Goal: Contribute content: Add original content to the website for others to see

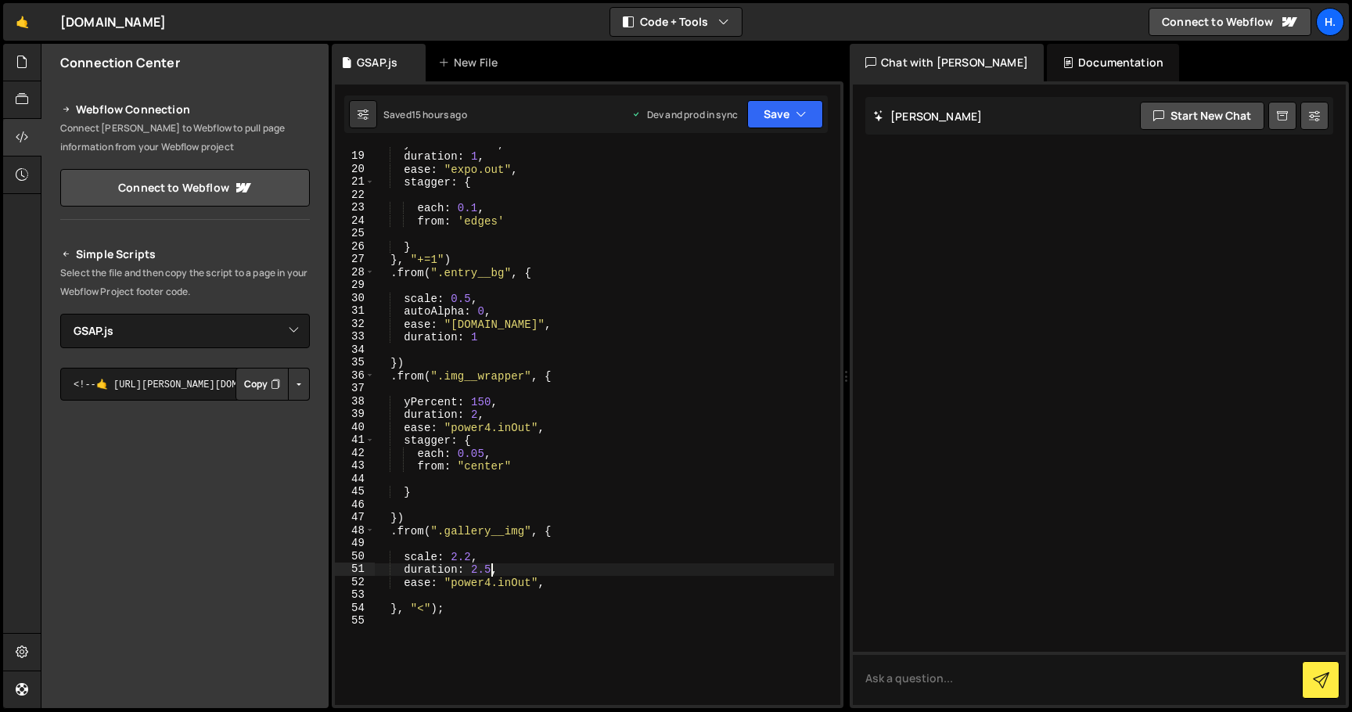
select select "44707"
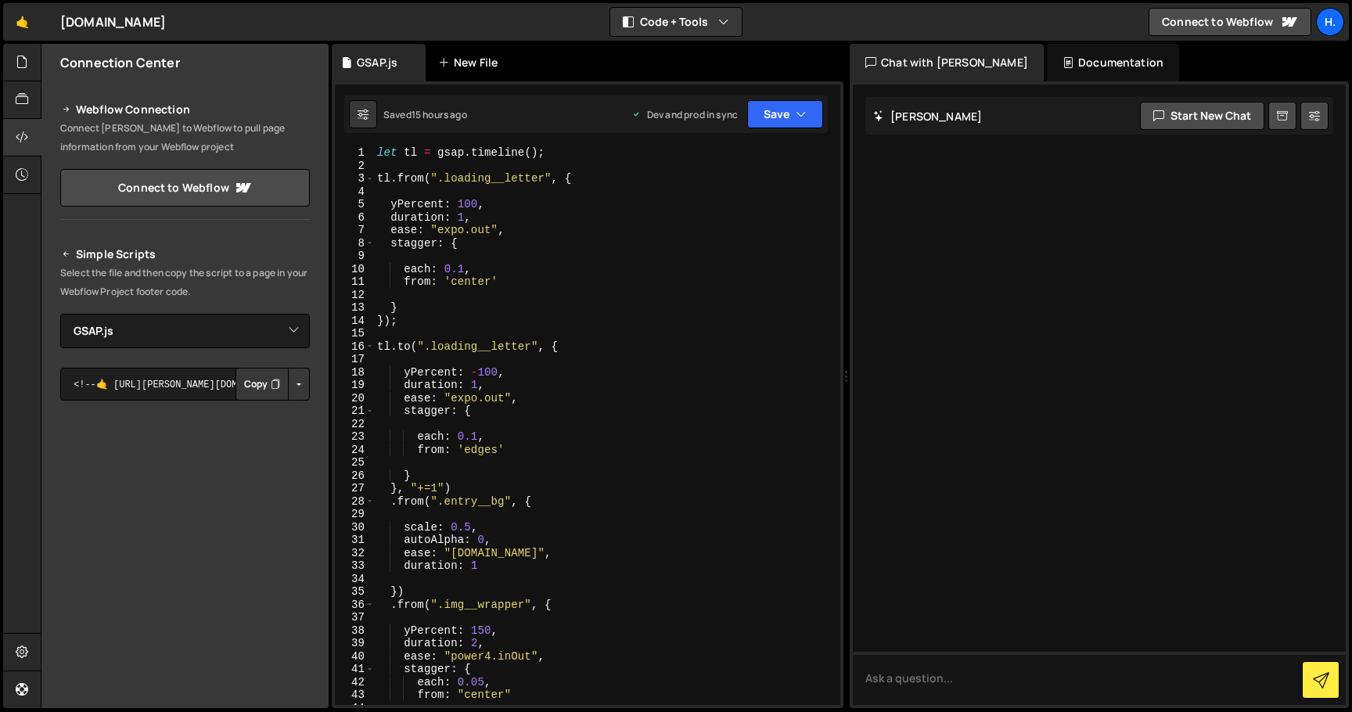
click at [467, 59] on div "New File" at bounding box center [471, 63] width 66 height 16
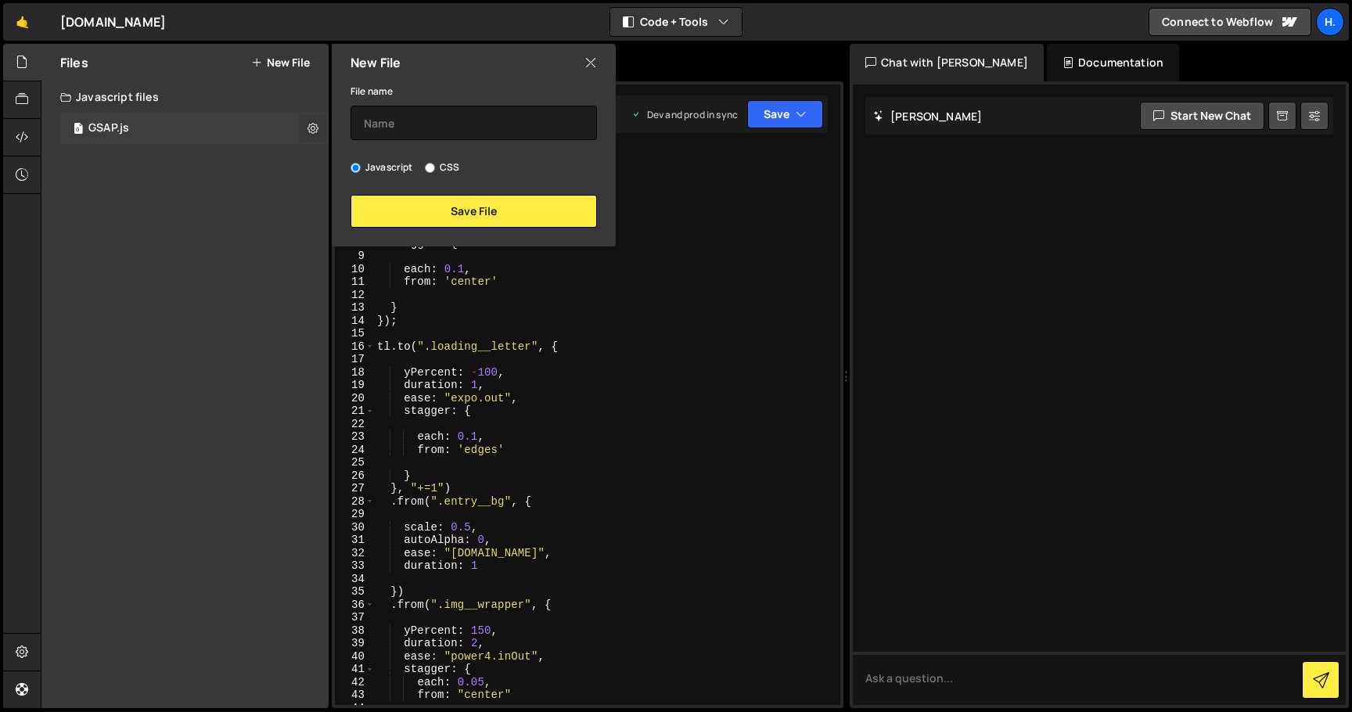
click at [320, 130] on button at bounding box center [313, 128] width 28 height 28
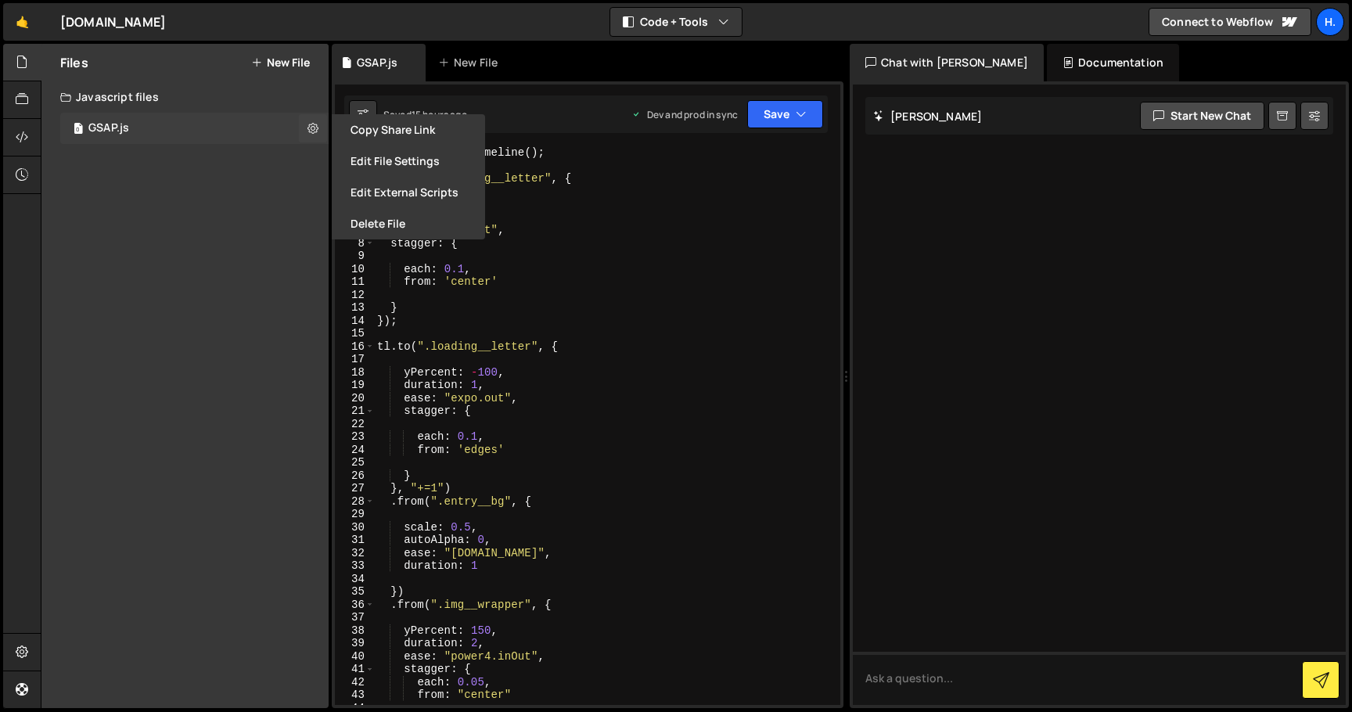
click at [236, 133] on div "0 GSAP.js 0" at bounding box center [194, 128] width 268 height 31
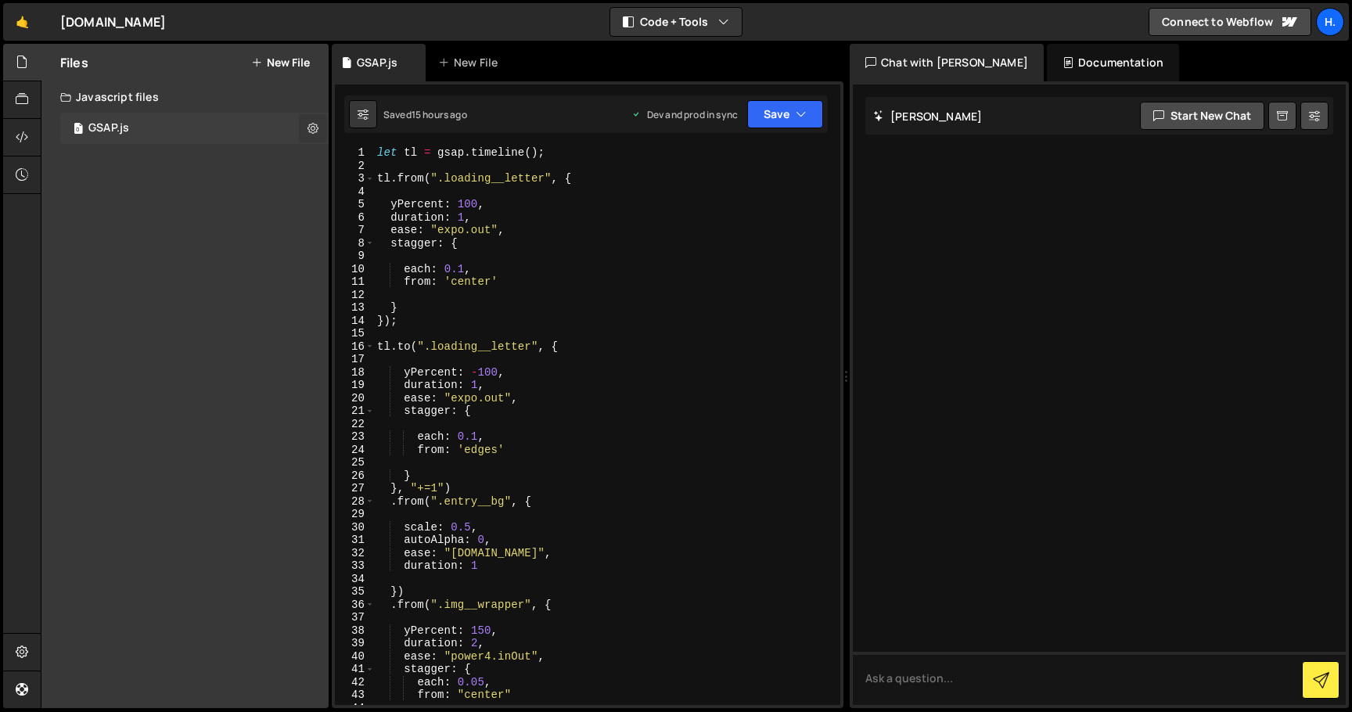
click at [316, 128] on icon at bounding box center [313, 128] width 11 height 15
type input "GSAP"
radio input "true"
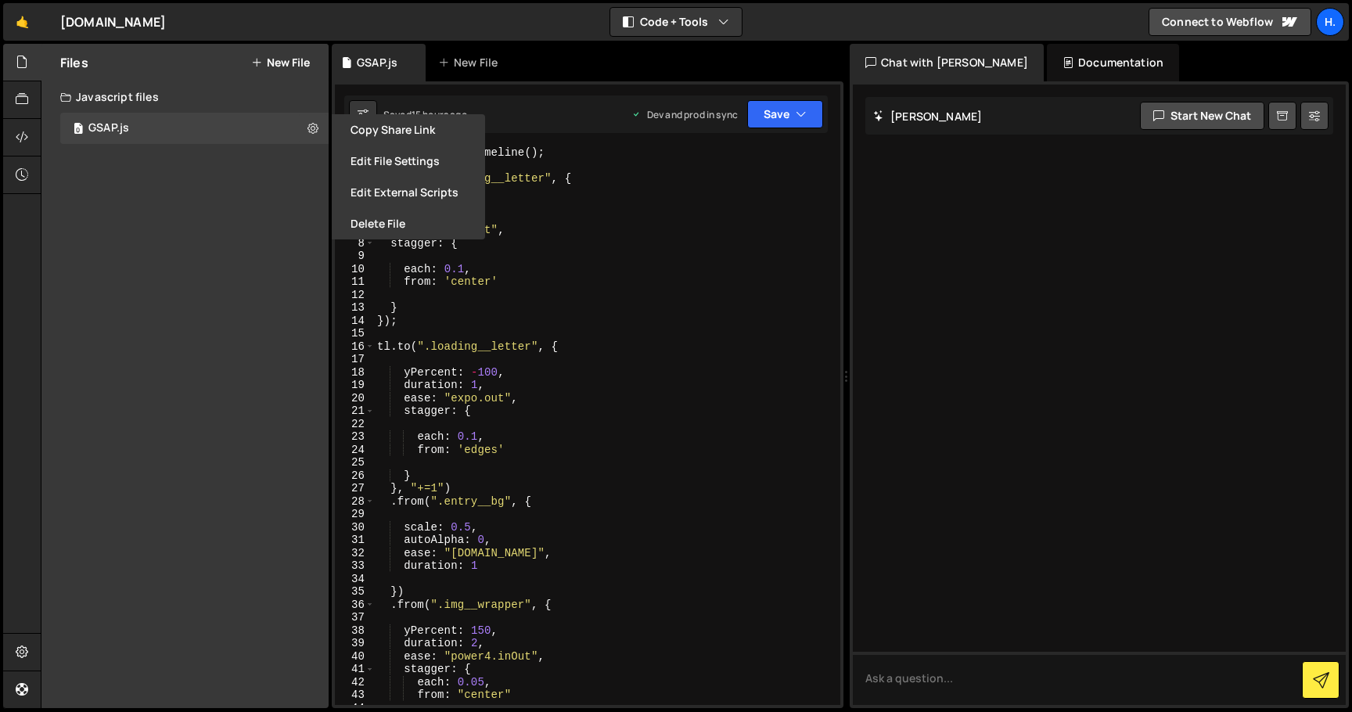
click at [249, 238] on div "Files New File Create your first file Get started by starting a Javascript or C…" at bounding box center [184, 376] width 287 height 664
click at [232, 262] on div "Files New File Create your first file Get started by starting a Javascript or C…" at bounding box center [184, 376] width 287 height 664
click at [483, 70] on div "New File" at bounding box center [476, 63] width 94 height 38
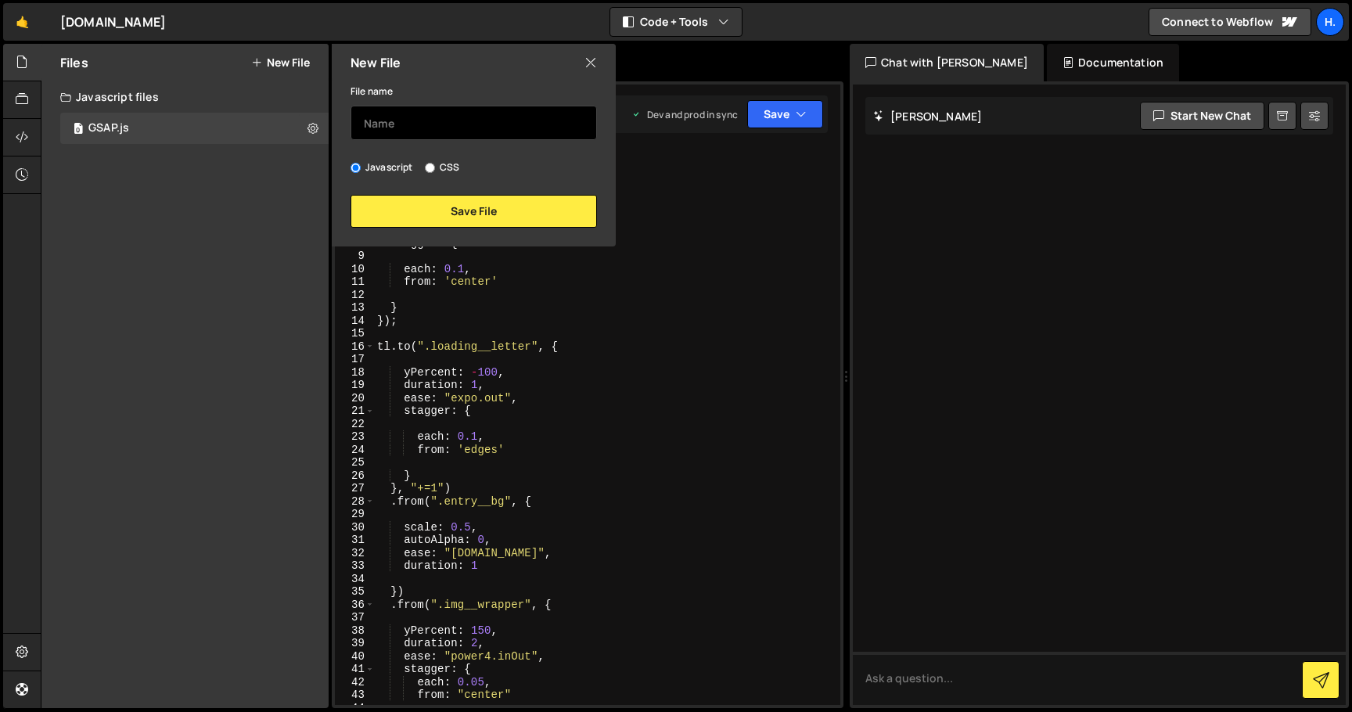
click at [467, 121] on input "text" at bounding box center [474, 123] width 247 height 34
type input "lamadone__loading"
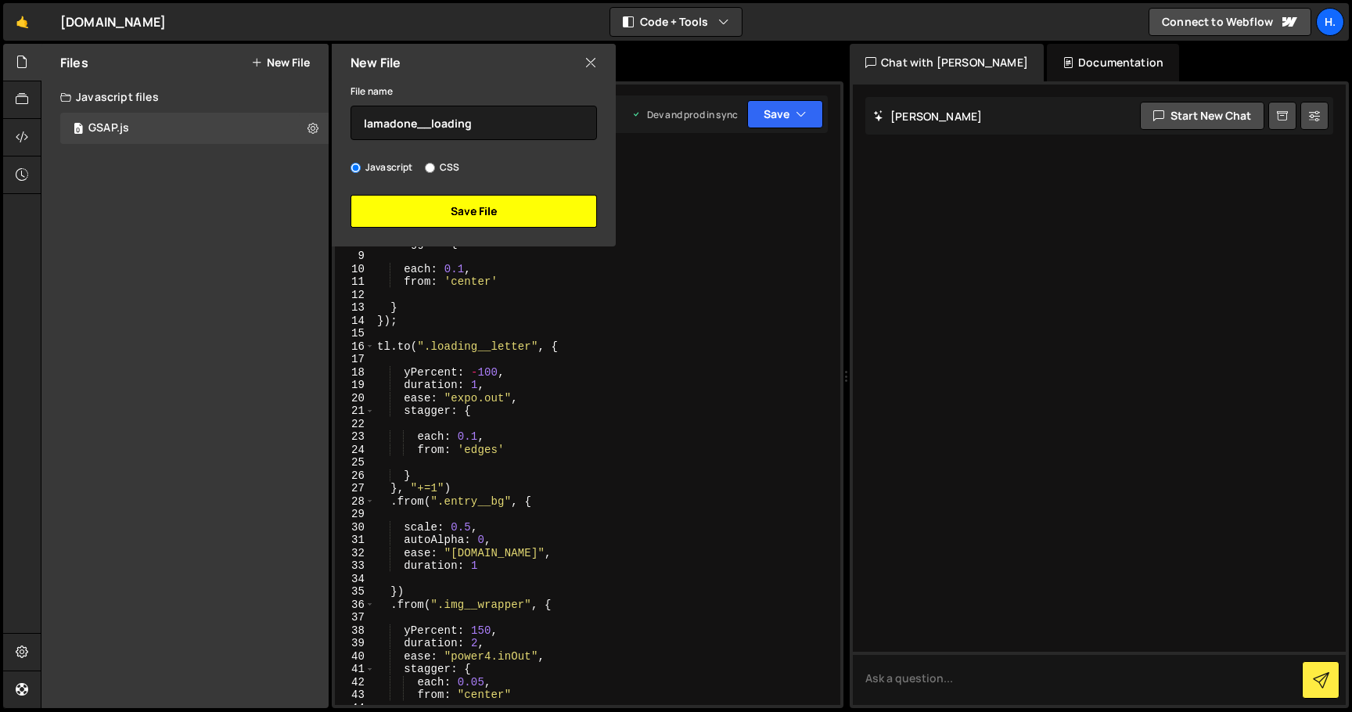
click at [499, 217] on button "Save File" at bounding box center [474, 211] width 247 height 33
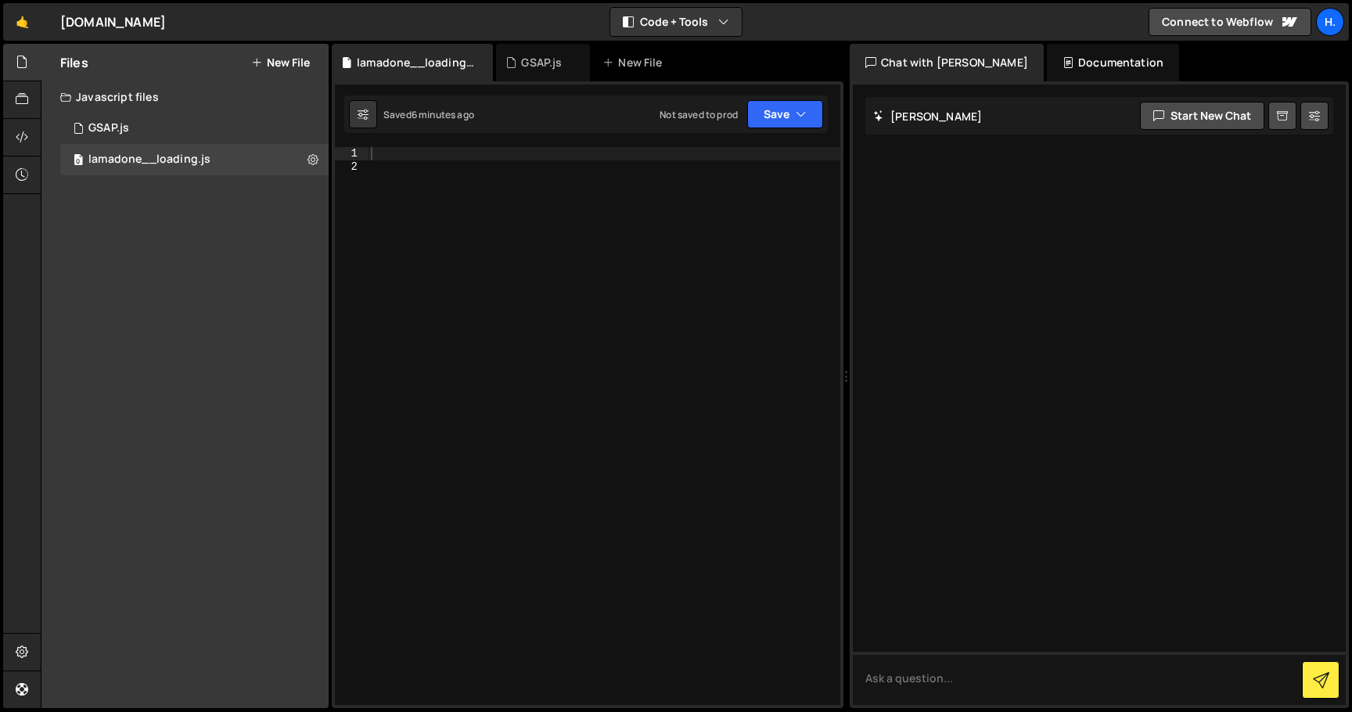
click at [548, 155] on div at bounding box center [604, 439] width 473 height 584
click at [210, 124] on div "0 GSAP.js 0" at bounding box center [194, 128] width 268 height 31
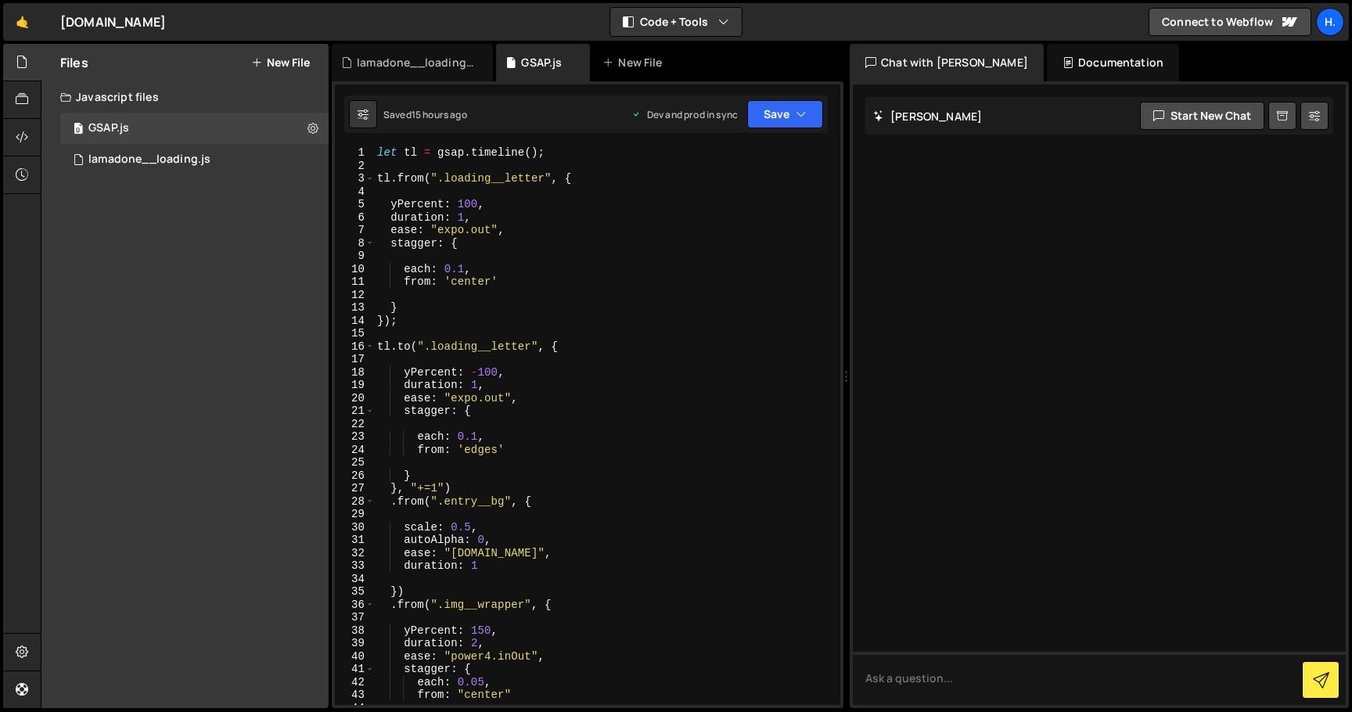
scroll to position [0, 1]
click at [556, 305] on div "let tl = gsap . timeline ( ) ; tl . from ( ".loading__letter" , { yPercent : 10…" at bounding box center [604, 438] width 460 height 584
type textarea "}, "<");"
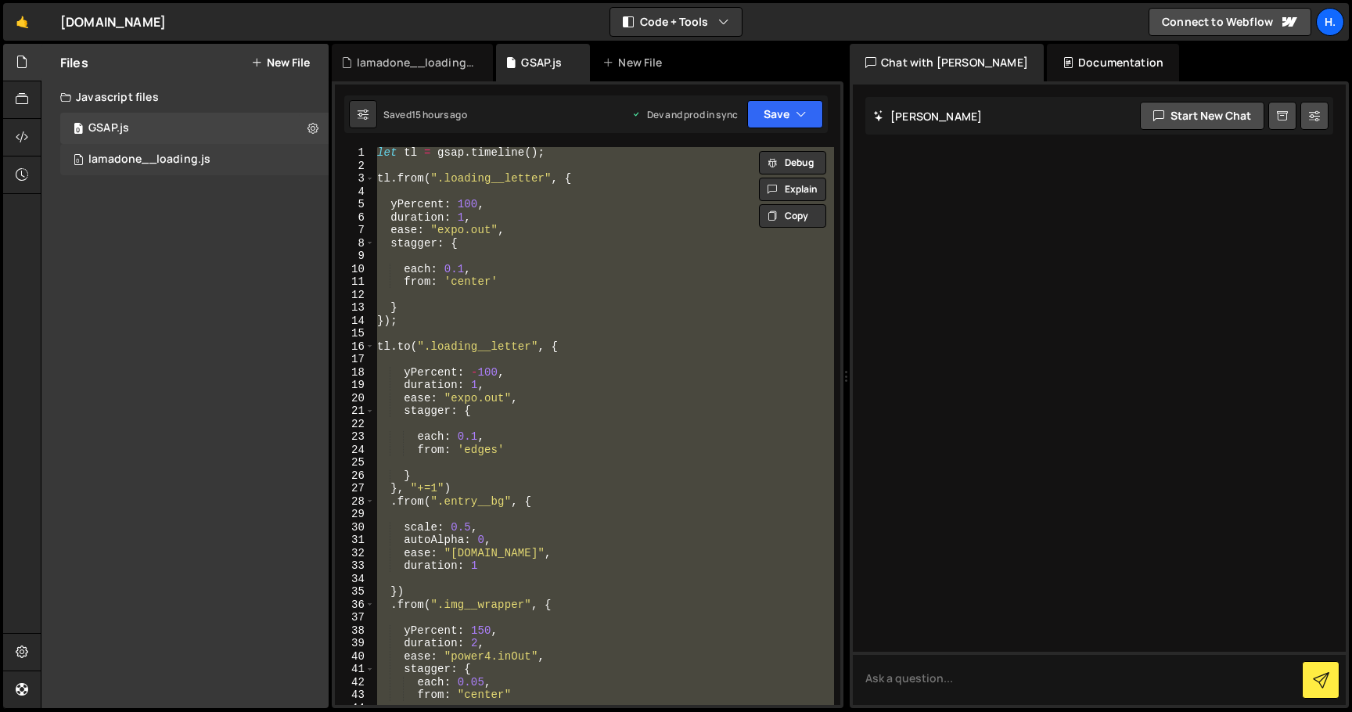
click at [212, 157] on div "0 lamadone__loading.js 0" at bounding box center [194, 159] width 268 height 31
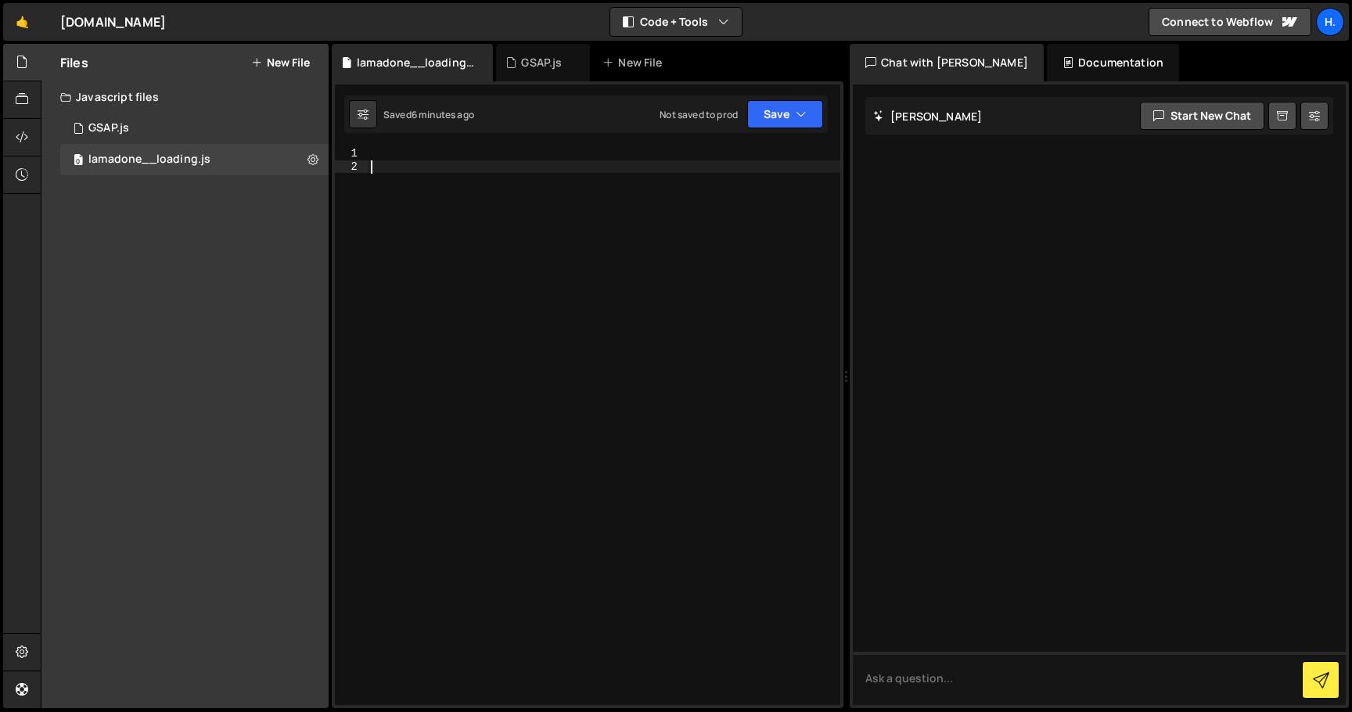
click at [557, 244] on div at bounding box center [604, 439] width 473 height 584
paste textarea
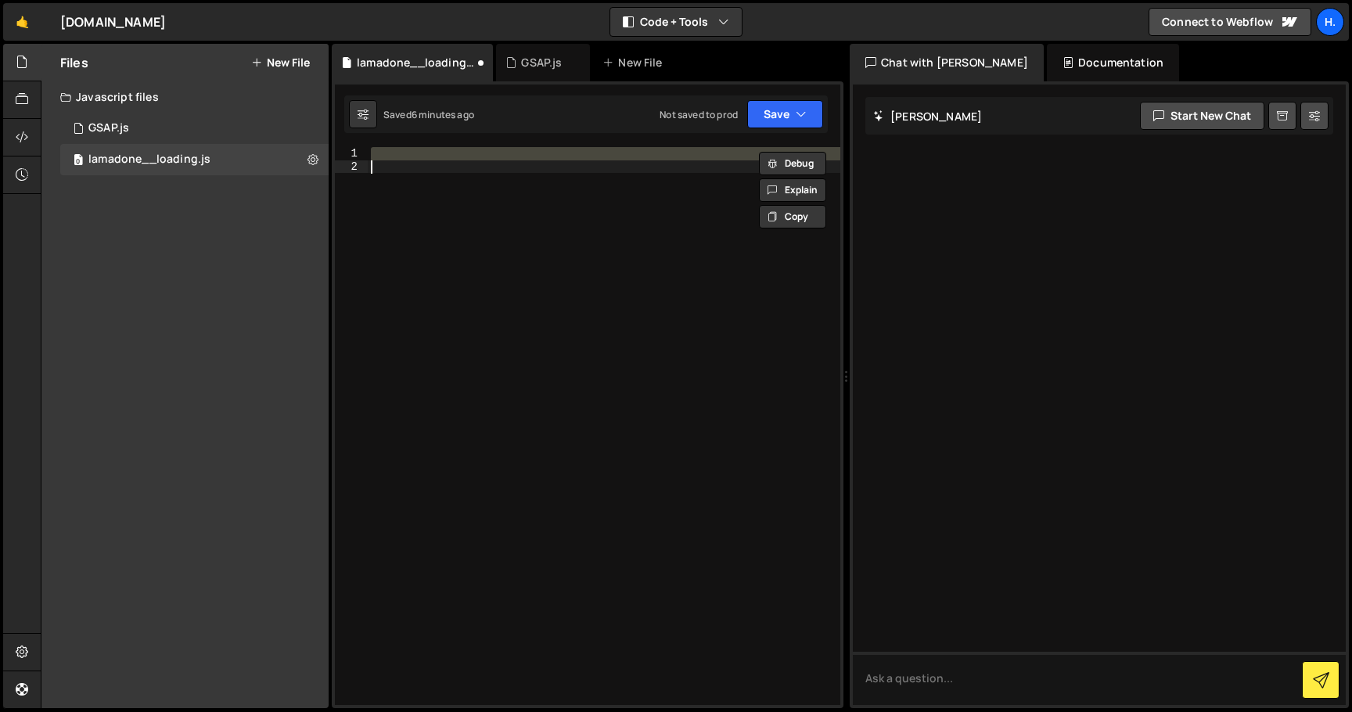
paste textarea
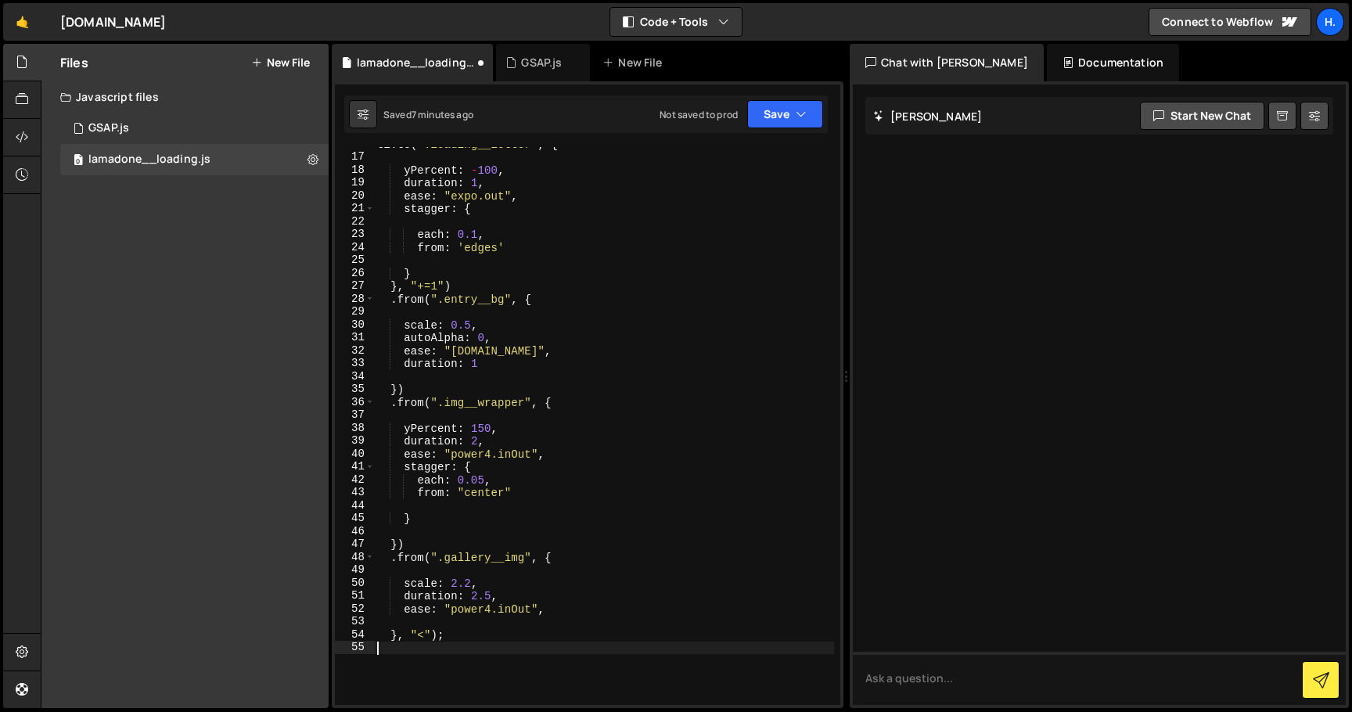
scroll to position [227, 0]
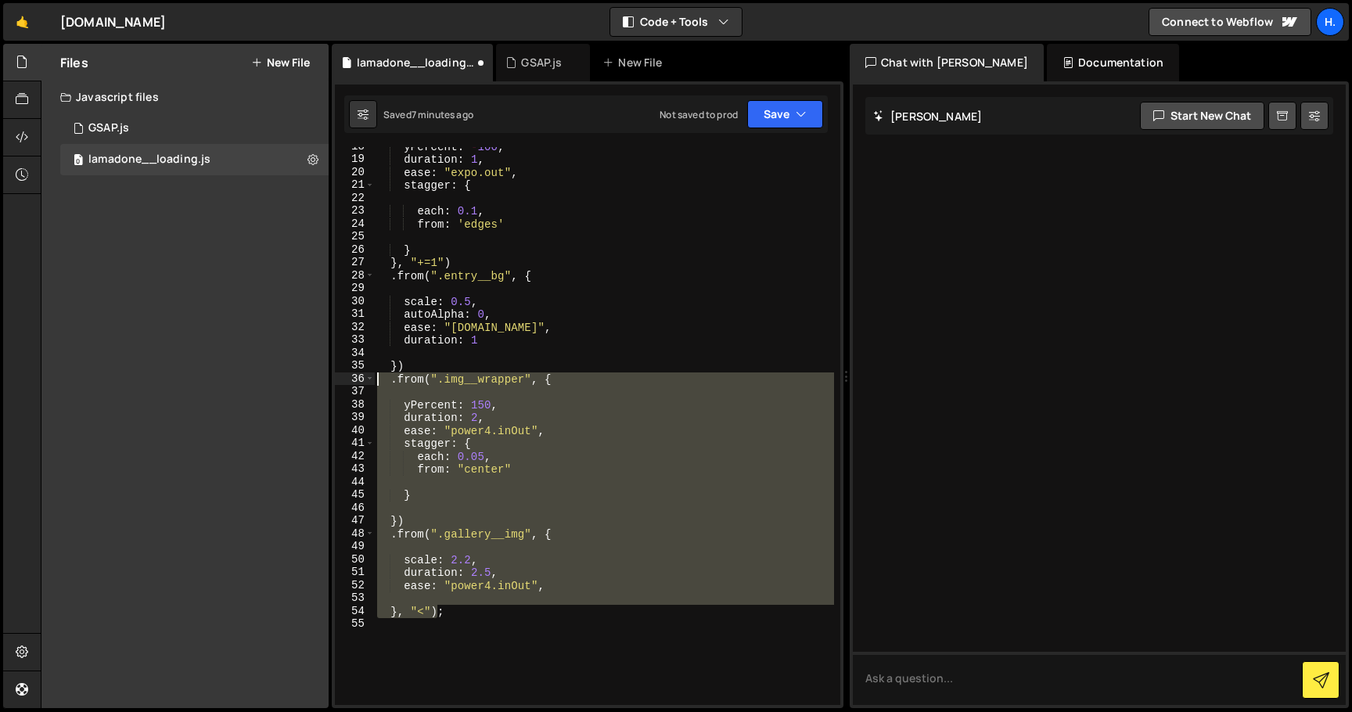
drag, startPoint x: 437, startPoint y: 611, endPoint x: 342, endPoint y: 373, distance: 256.1
click at [342, 374] on div "18 19 20 21 22 23 24 25 26 27 28 29 30 31 32 33 34 35 36 37 38 39 40 41 42 43 4…" at bounding box center [588, 426] width 506 height 558
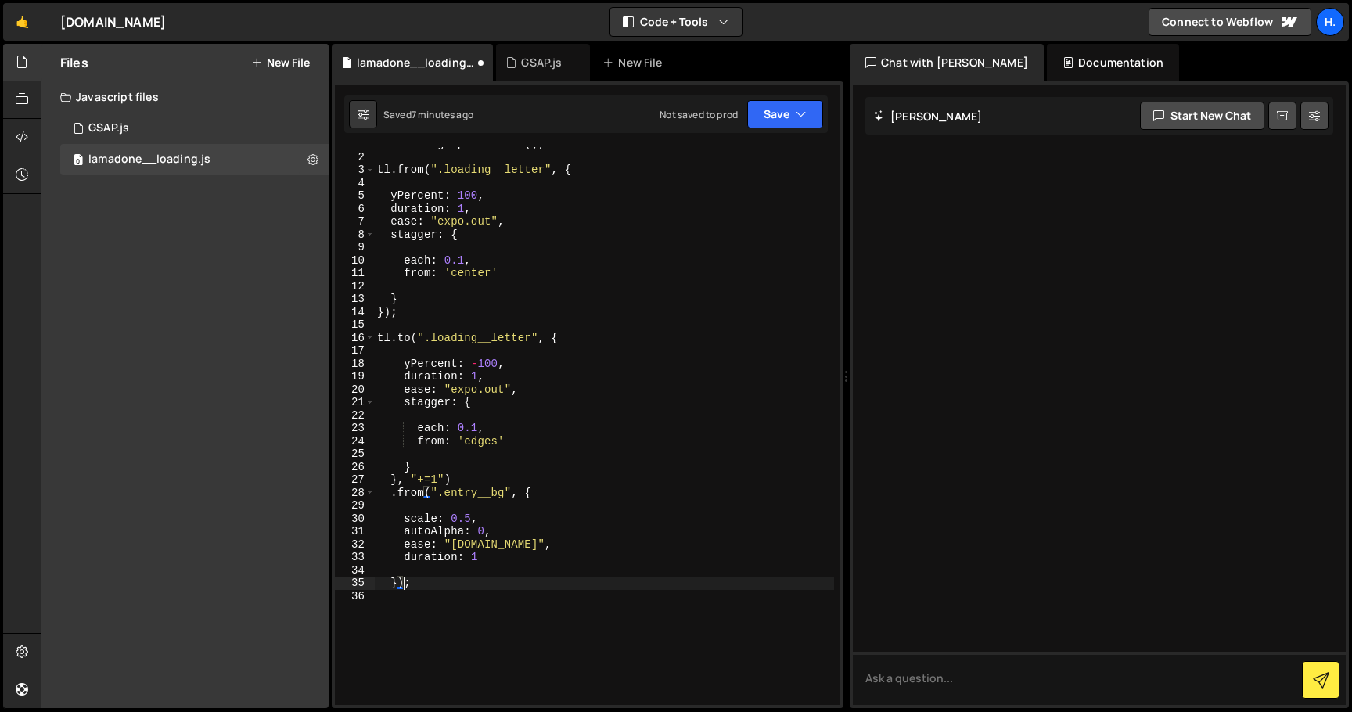
scroll to position [0, 0]
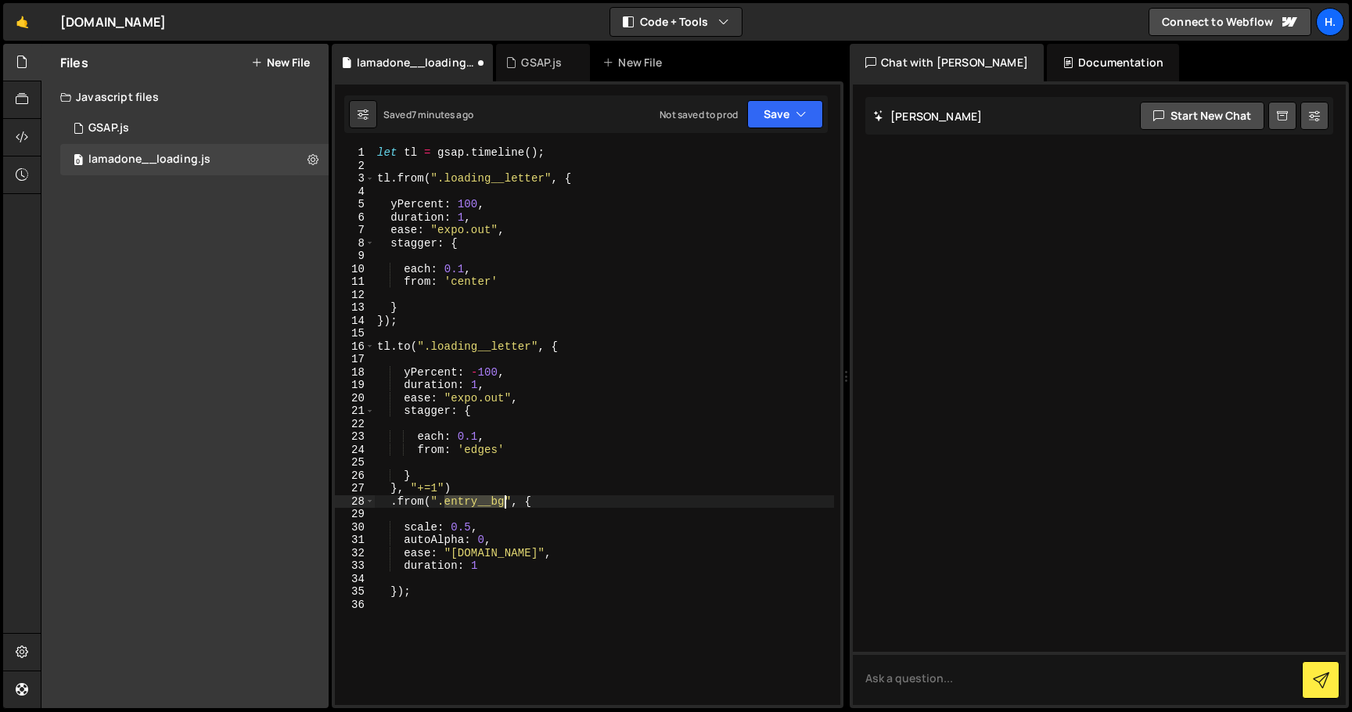
drag, startPoint x: 444, startPoint y: 499, endPoint x: 503, endPoint y: 496, distance: 59.6
click at [503, 496] on div "let tl = gsap . timeline ( ) ; tl . from ( ".loading__letter" , { yPercent : 10…" at bounding box center [604, 438] width 460 height 584
click at [489, 526] on div "let tl = gsap . timeline ( ) ; tl . from ( ".loading__letter" , { yPercent : 10…" at bounding box center [604, 438] width 460 height 584
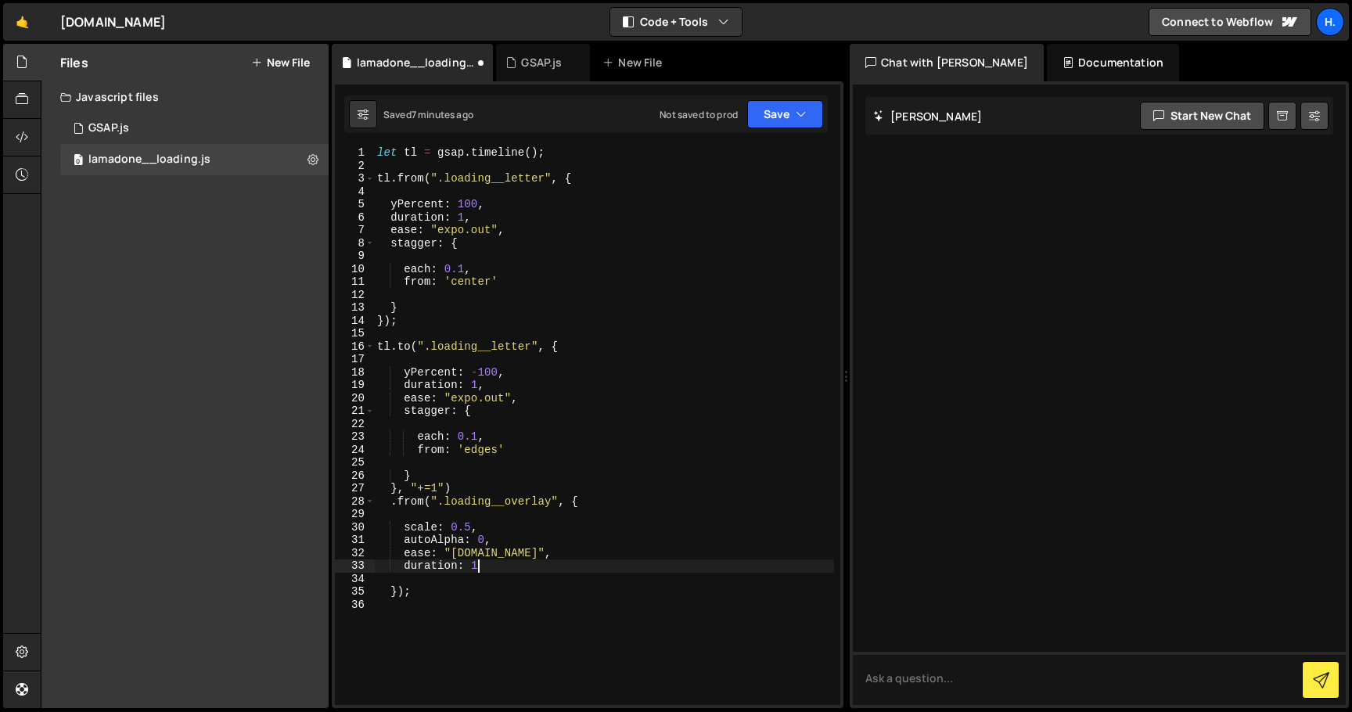
click at [506, 565] on div "let tl = gsap . timeline ( ) ; tl . from ( ".loading__letter" , { yPercent : 10…" at bounding box center [604, 438] width 460 height 584
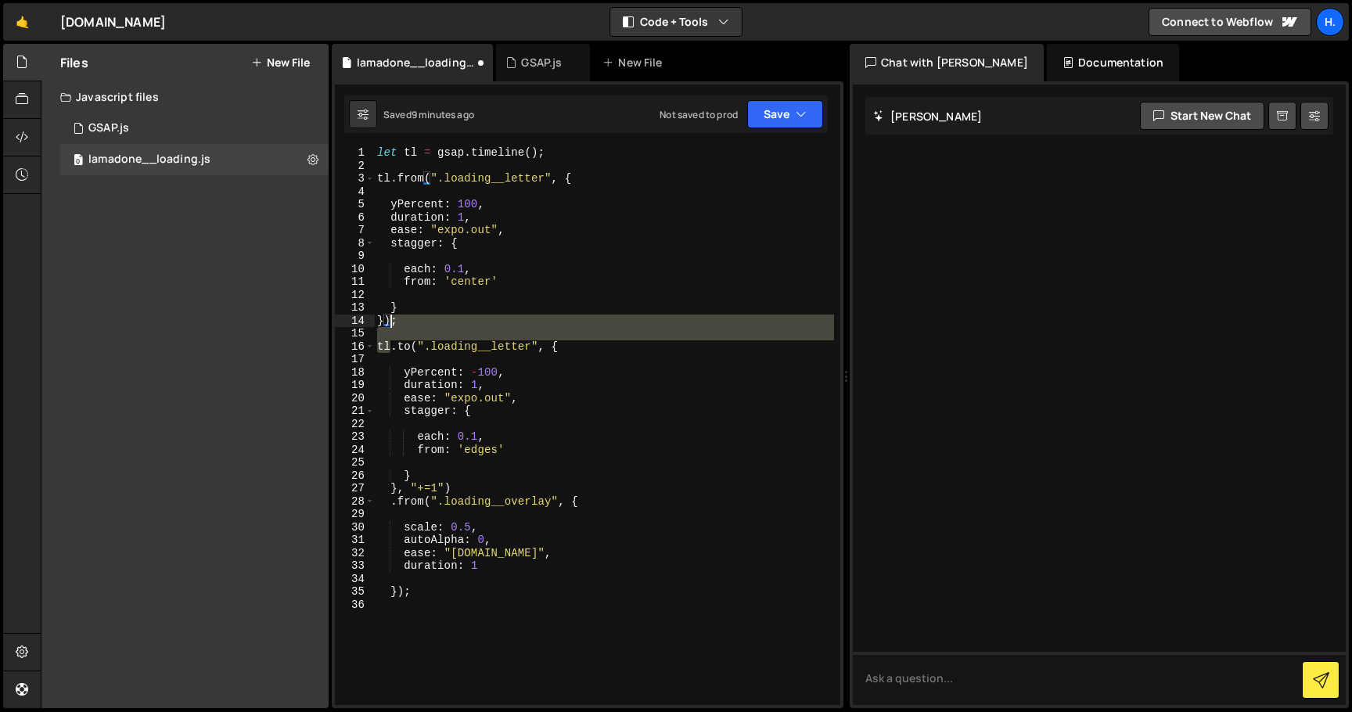
drag, startPoint x: 392, startPoint y: 342, endPoint x: 389, endPoint y: 322, distance: 19.8
click at [389, 322] on div "let tl = gsap . timeline ( ) ; tl . from ( ".loading__letter" , { yPercent : 10…" at bounding box center [604, 438] width 460 height 584
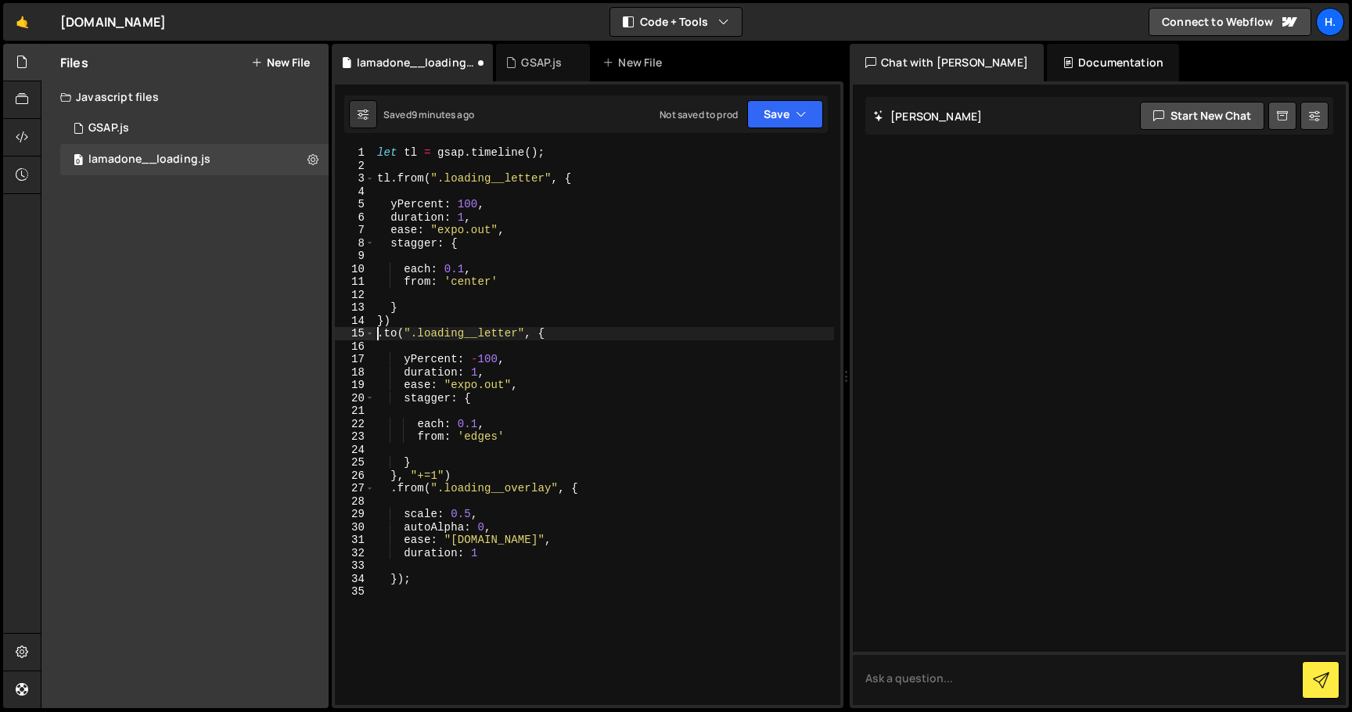
click at [392, 178] on div "let tl = gsap . timeline ( ) ; tl . from ( ".loading__letter" , { yPercent : 10…" at bounding box center [604, 438] width 460 height 584
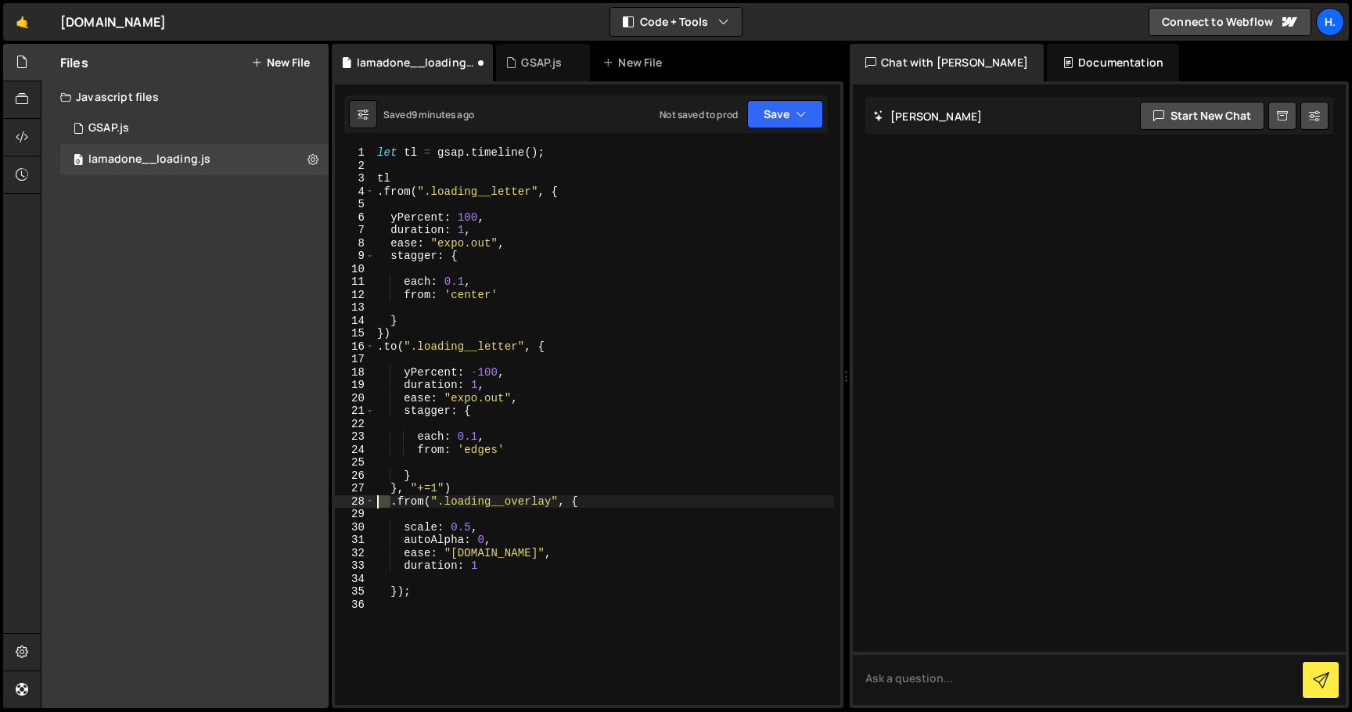
drag, startPoint x: 391, startPoint y: 503, endPoint x: 363, endPoint y: 503, distance: 27.4
click at [363, 503] on div ".from(".loading__letter", { 1 2 3 4 5 6 7 8 9 10 11 12 13 14 15 16 17 18 19 20 …" at bounding box center [588, 426] width 506 height 558
click at [380, 348] on div "let tl = gsap . timeline ( ) ; tl . from ( ".loading__letter" , { yPercent : 10…" at bounding box center [604, 438] width 460 height 584
click at [379, 195] on div "let tl = gsap . timeline ( ) ; tl . from ( ".loading__letter" , { yPercent : 10…" at bounding box center [604, 438] width 460 height 584
click at [377, 330] on div "let tl = gsap . timeline ( ) ; tl . from ( ".loading__letter" , { yPercent : 10…" at bounding box center [604, 438] width 460 height 584
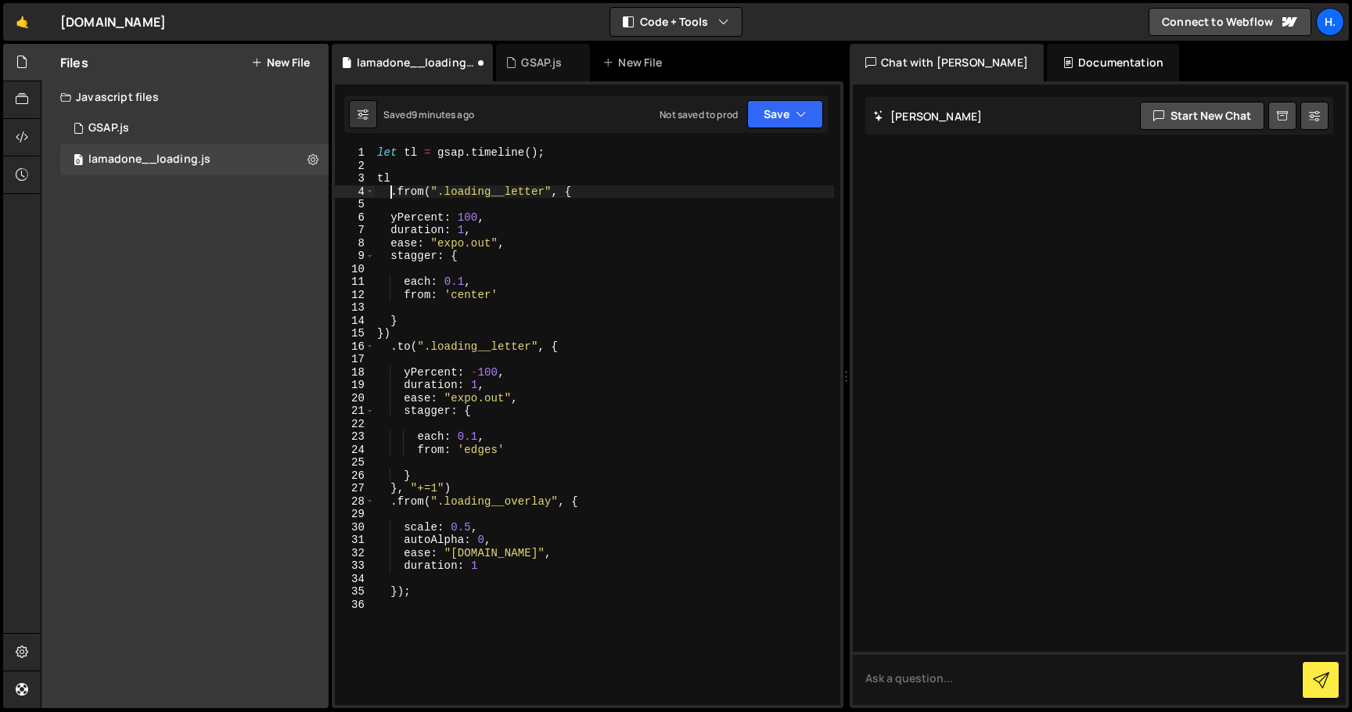
scroll to position [0, 0]
click at [450, 587] on div "let tl = gsap . timeline ( ) ; tl . from ( ".loading__letter" , { yPercent : 10…" at bounding box center [604, 438] width 460 height 584
type textarea "});"
click at [443, 608] on div "let tl = gsap . timeline ( ) ; tl . from ( ".loading__letter" , { yPercent : 10…" at bounding box center [604, 438] width 460 height 584
click at [391, 320] on div "let tl = gsap . timeline ( ) ; tl . from ( ".loading__letter" , { yPercent : 10…" at bounding box center [604, 438] width 460 height 584
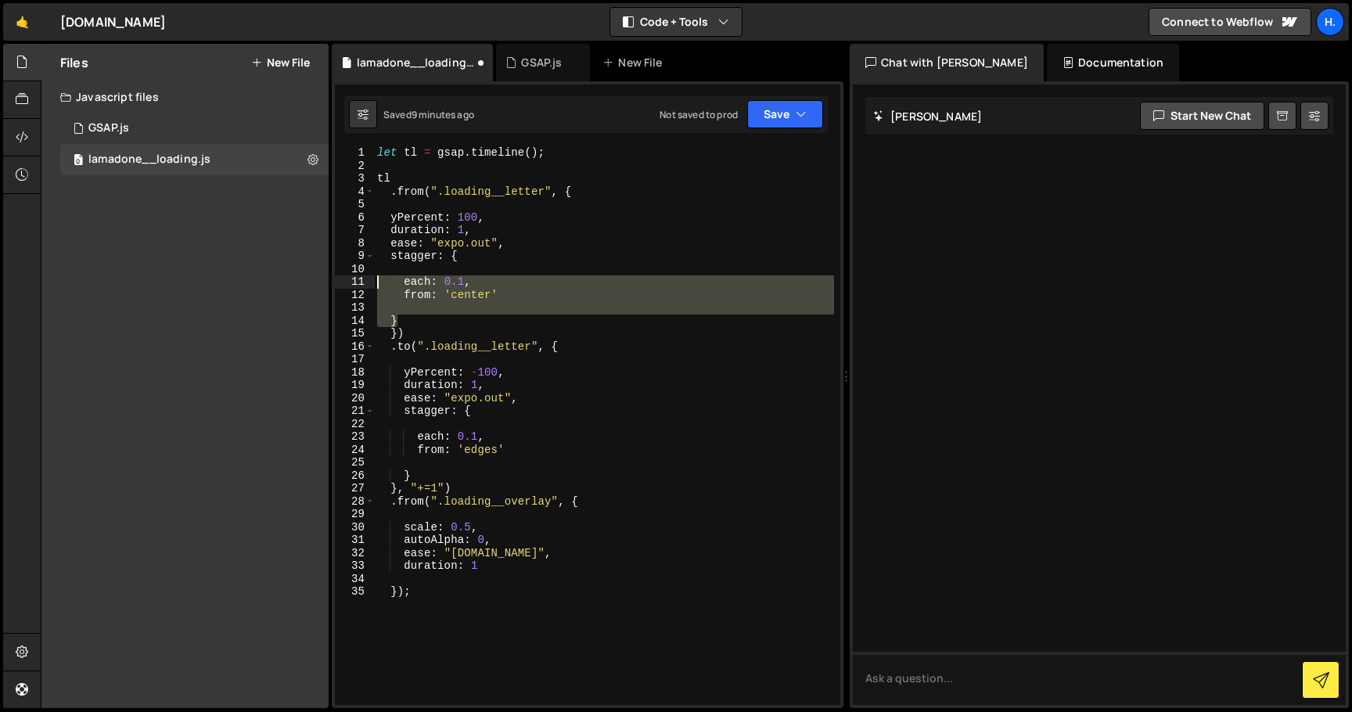
drag, startPoint x: 421, startPoint y: 319, endPoint x: 319, endPoint y: 281, distance: 108.7
click at [319, 281] on div "Files New File Create your first file Get started by starting a Javascript or C…" at bounding box center [697, 376] width 1312 height 665
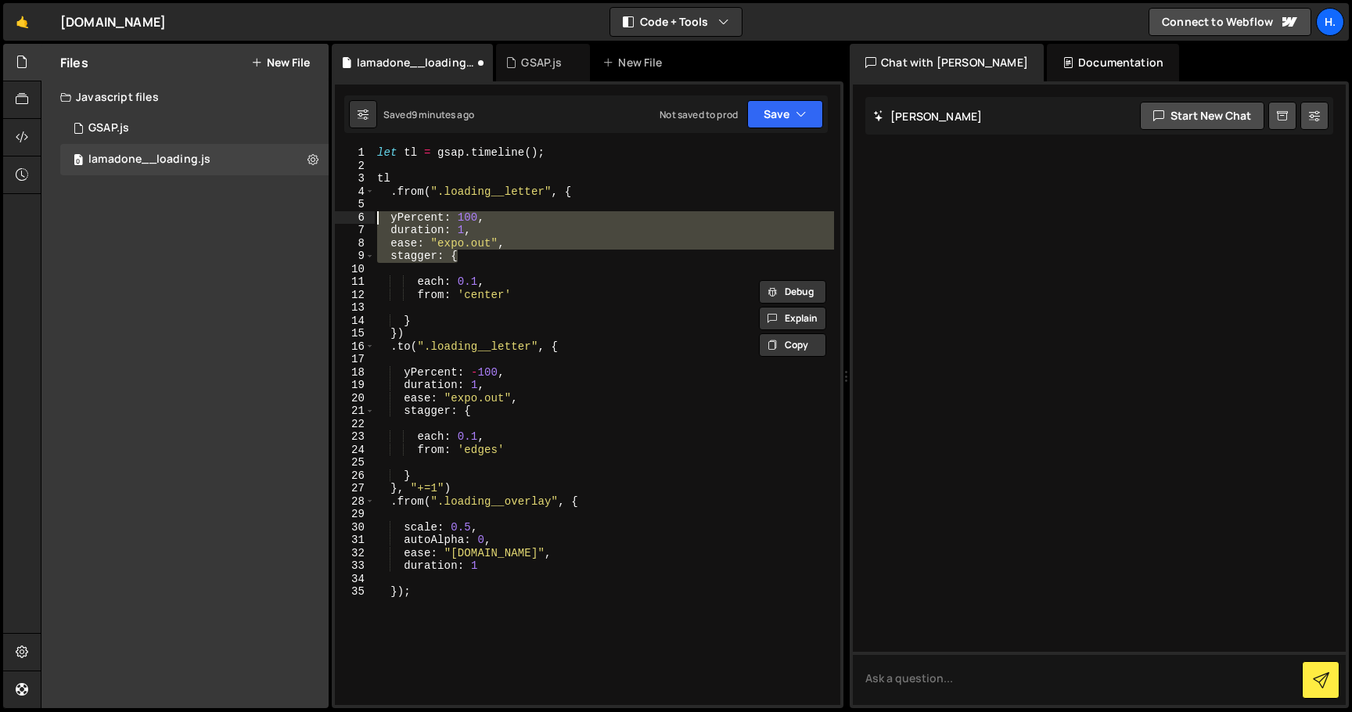
drag, startPoint x: 484, startPoint y: 261, endPoint x: 288, endPoint y: 218, distance: 201.3
click at [288, 218] on div "Files New File Create your first file Get started by starting a Javascript or C…" at bounding box center [697, 376] width 1312 height 665
click at [446, 318] on div "let tl = gsap . timeline ( ) ; tl . from ( ".loading__letter" , { yPercent : 10…" at bounding box center [604, 438] width 460 height 584
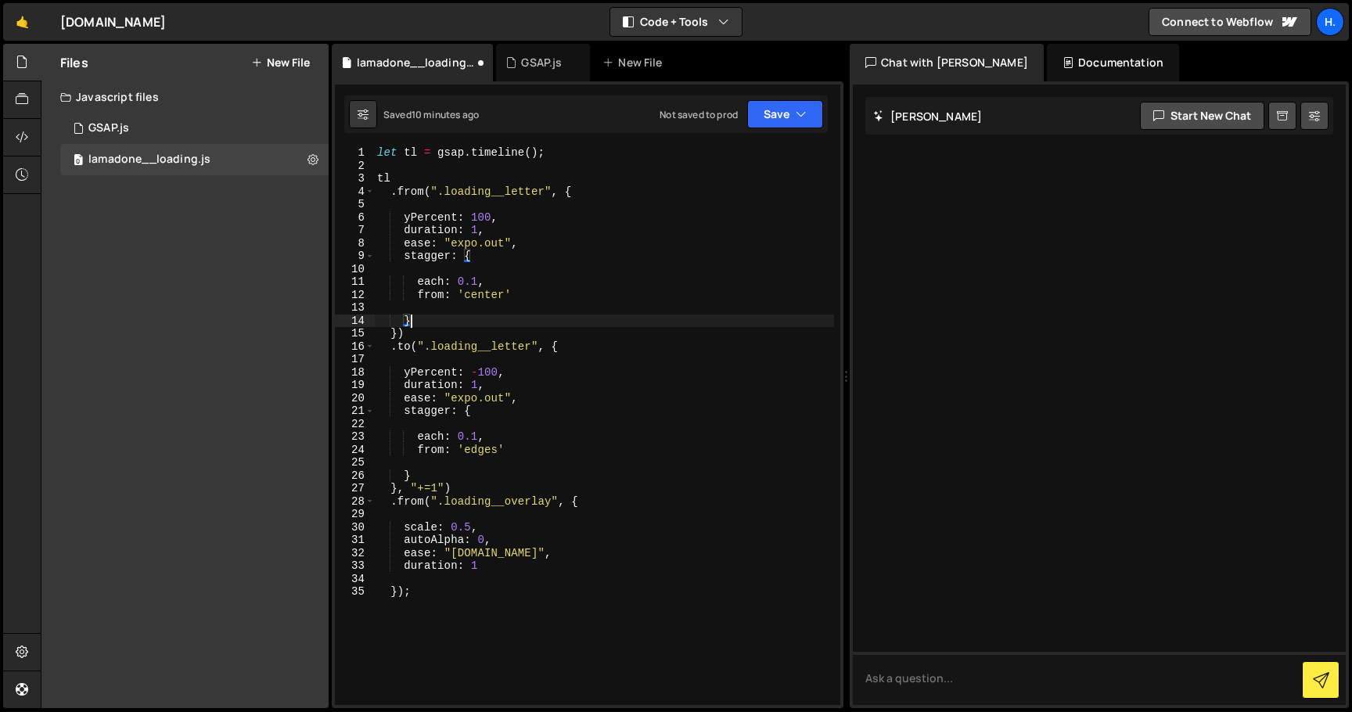
click at [434, 336] on div "let tl = gsap . timeline ( ) ; tl . from ( ".loading__letter" , { yPercent : 10…" at bounding box center [604, 438] width 460 height 584
type textarea "})"
click at [789, 111] on button "Save" at bounding box center [785, 114] width 76 height 28
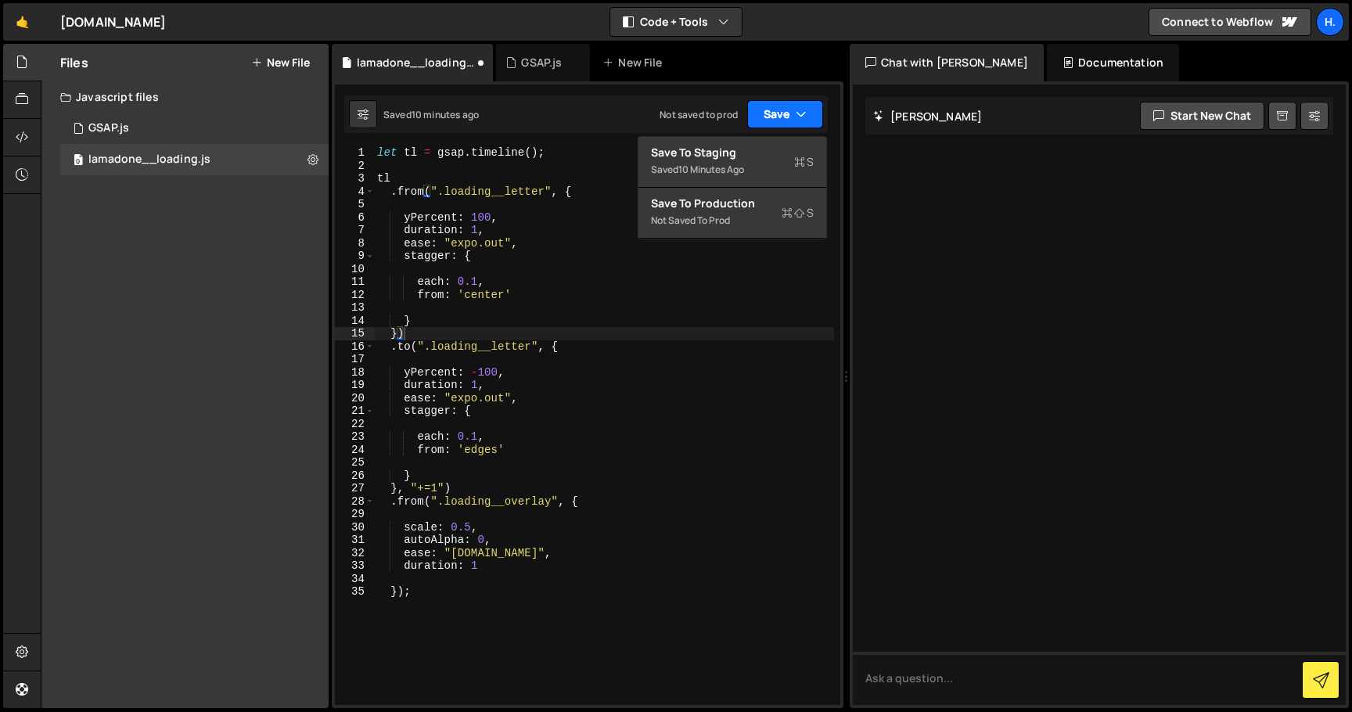
click at [797, 108] on icon "button" at bounding box center [801, 114] width 11 height 16
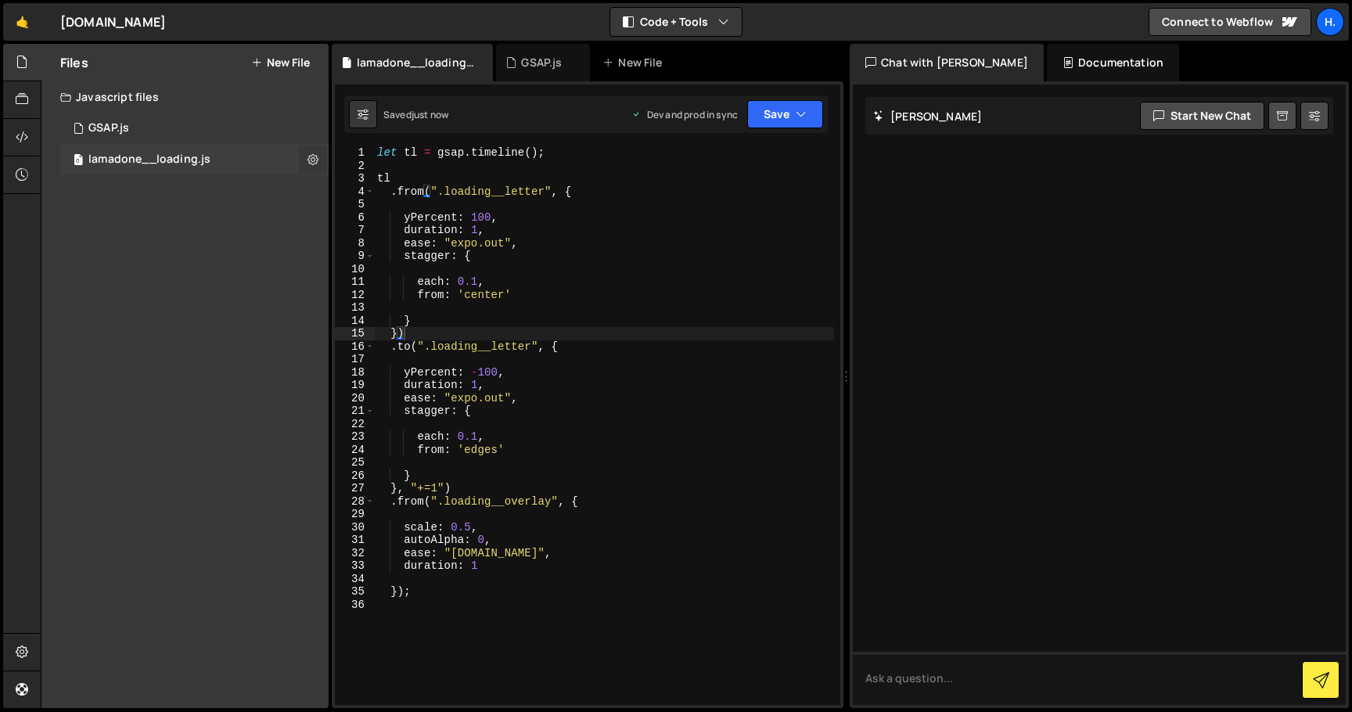
click at [312, 156] on icon at bounding box center [313, 159] width 11 height 15
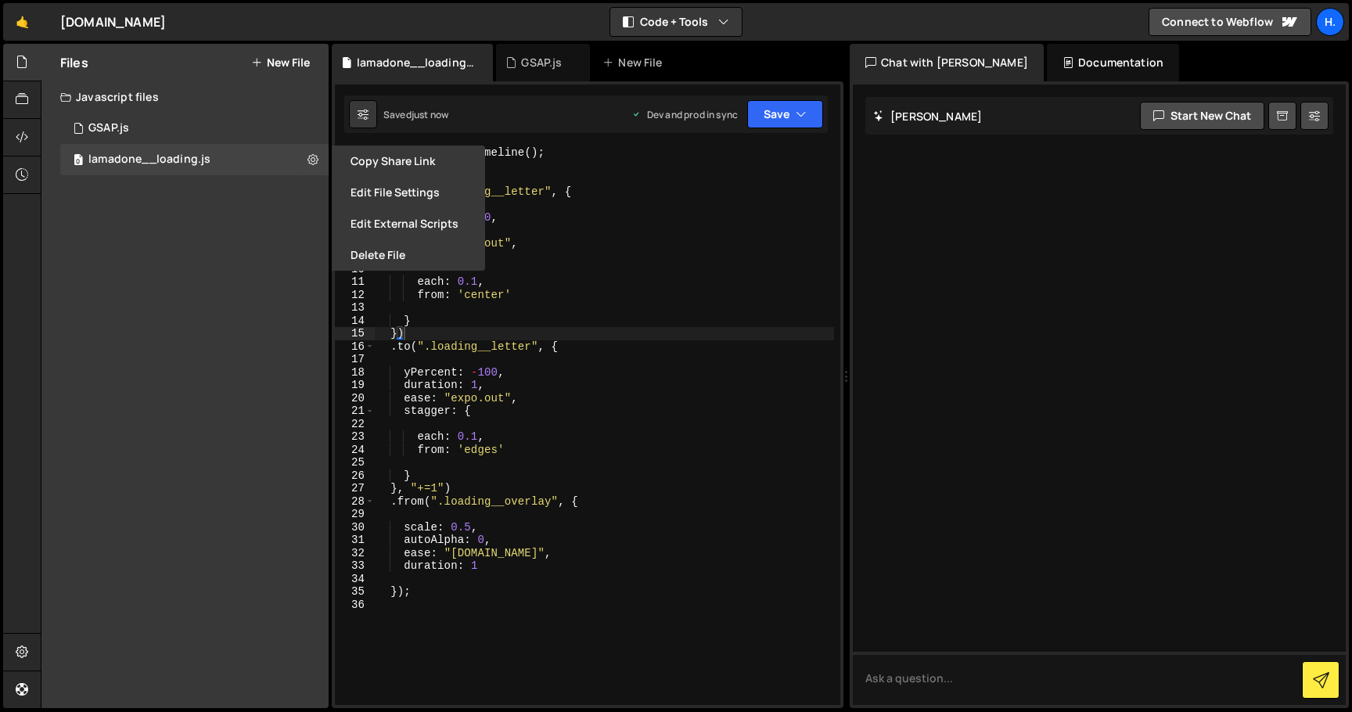
click at [274, 287] on div "Files New File Create your first file Get started by starting a Javascript or C…" at bounding box center [184, 376] width 287 height 664
click at [234, 276] on div "Files New File Create your first file Get started by starting a Javascript or C…" at bounding box center [184, 376] width 287 height 664
click at [23, 134] on icon at bounding box center [22, 136] width 13 height 17
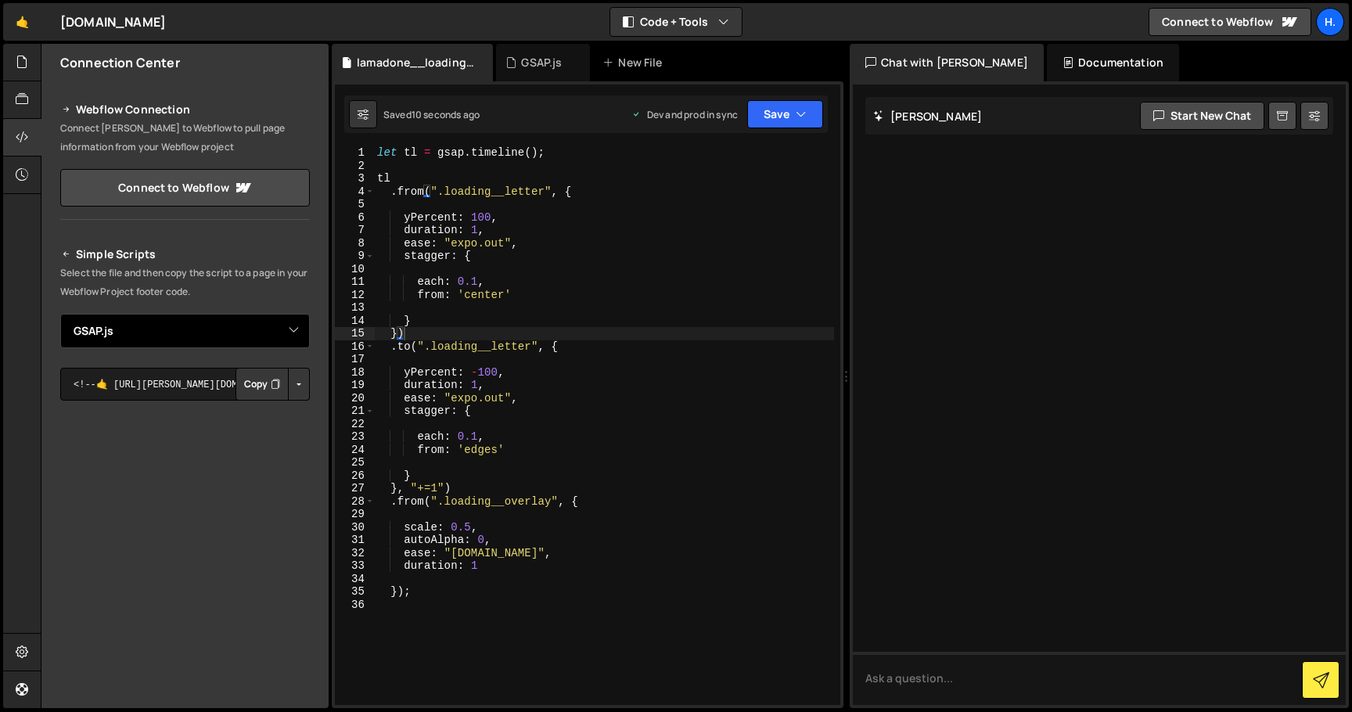
click at [284, 329] on select "Select File GSAP.js lamadone__loading.js" at bounding box center [185, 331] width 250 height 34
select select "44767"
click at [255, 379] on button "Copy" at bounding box center [262, 384] width 53 height 33
